Goal: Information Seeking & Learning: Learn about a topic

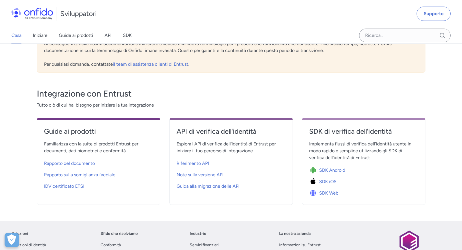
scroll to position [154, 0]
click at [79, 163] on font "Rapporto del documento" at bounding box center [69, 162] width 51 height 5
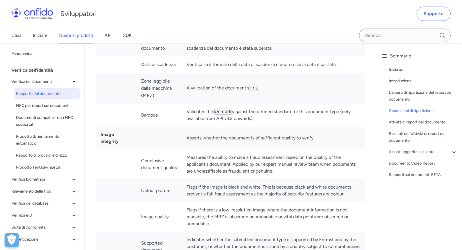
scroll to position [1664, 0]
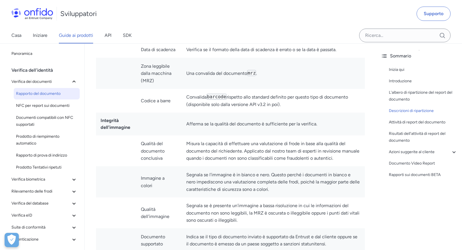
scroll to position [154, 0]
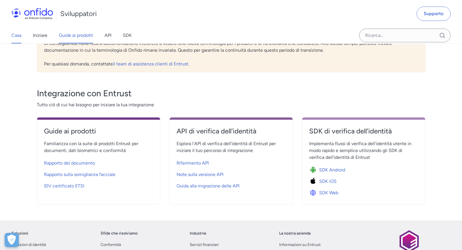
click at [88, 35] on font "Guide ai prodotti" at bounding box center [76, 35] width 34 height 5
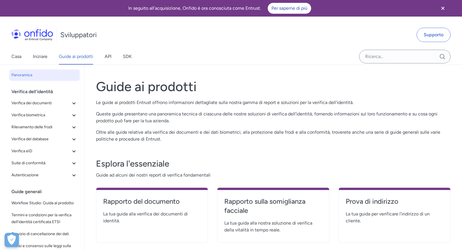
scroll to position [154, 0]
